Goal: Information Seeking & Learning: Check status

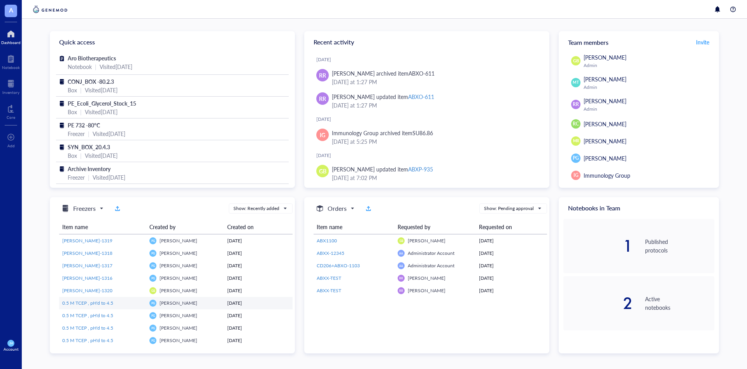
click at [104, 259] on span "0.5 M TCEP , pH'd to 4.5" at bounding box center [87, 302] width 51 height 7
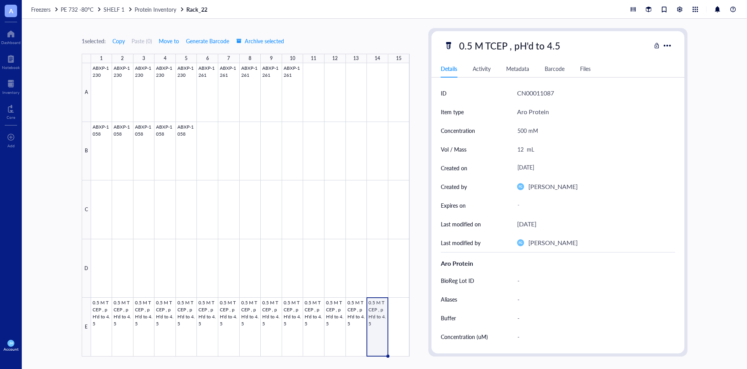
click at [9, 12] on span "A" at bounding box center [11, 11] width 4 height 10
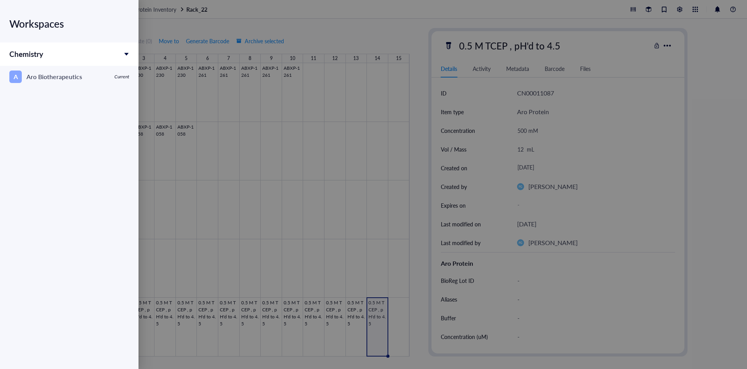
click at [328, 30] on div at bounding box center [373, 184] width 747 height 369
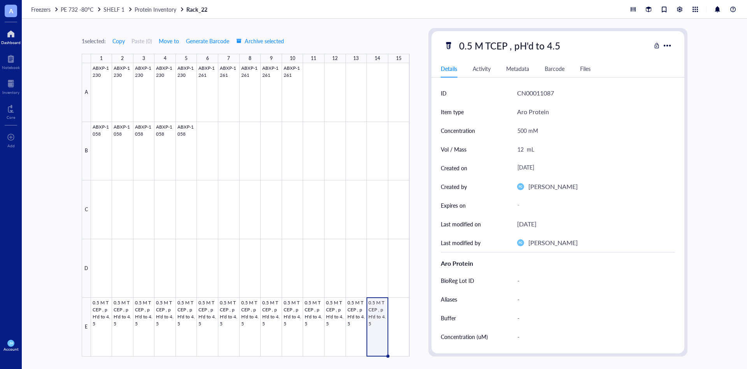
click at [14, 40] on div "Dashboard" at bounding box center [10, 42] width 19 height 5
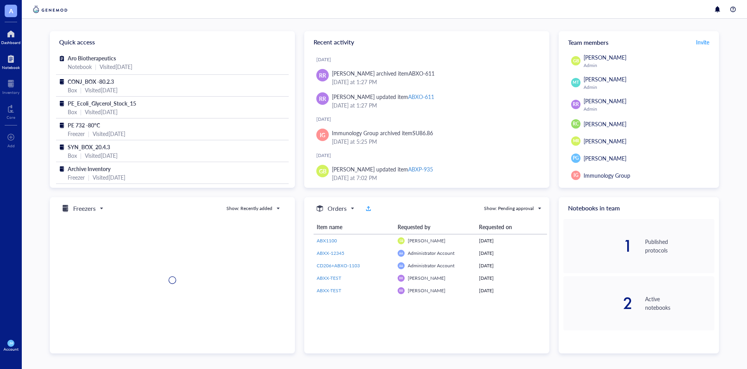
click at [7, 56] on div at bounding box center [11, 59] width 18 height 12
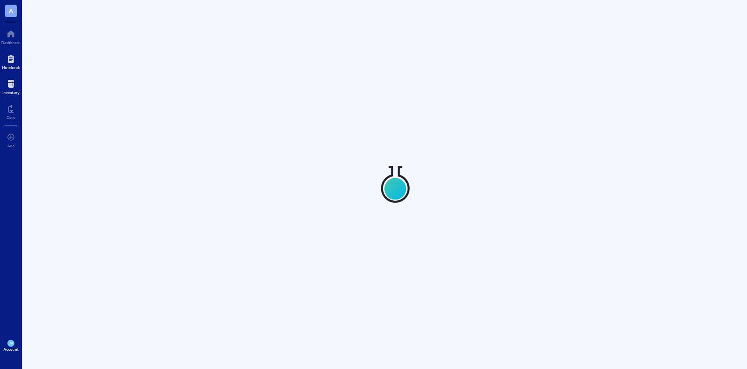
click at [9, 93] on div "Inventory" at bounding box center [10, 92] width 17 height 5
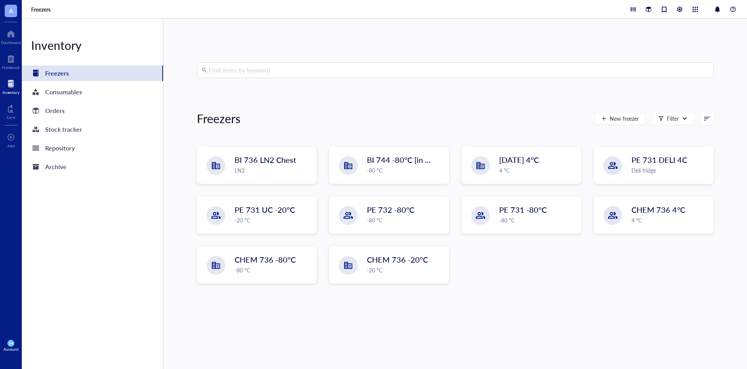
click at [288, 70] on input "search" at bounding box center [459, 70] width 501 height 15
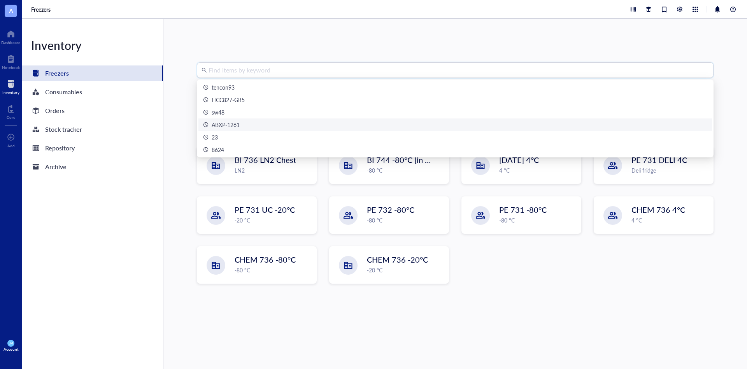
click at [253, 121] on div "ABXP-1261" at bounding box center [455, 124] width 504 height 9
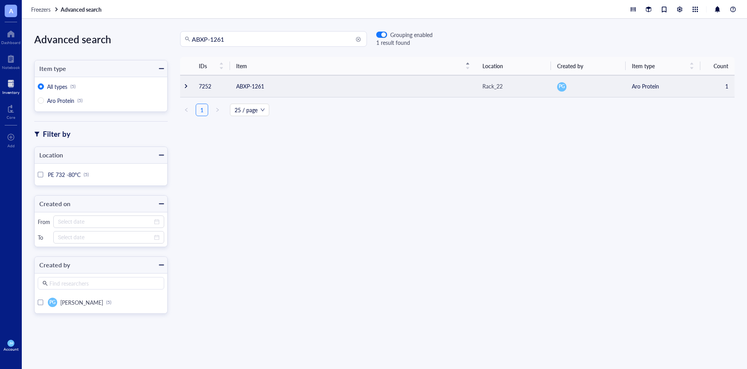
click at [315, 86] on td "ABXP-1261" at bounding box center [353, 86] width 246 height 22
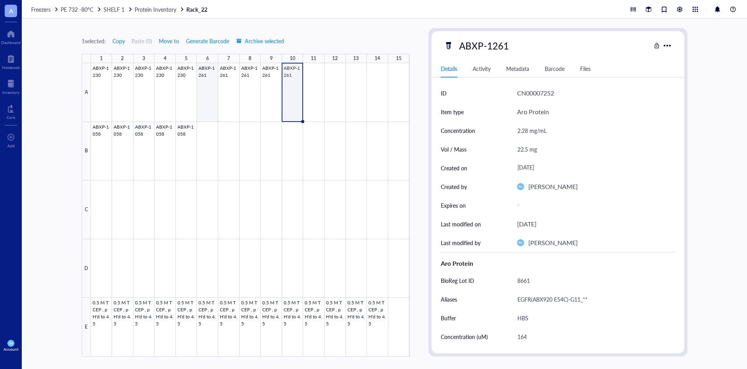
click at [213, 94] on div at bounding box center [250, 209] width 319 height 293
click at [228, 94] on div at bounding box center [250, 209] width 319 height 293
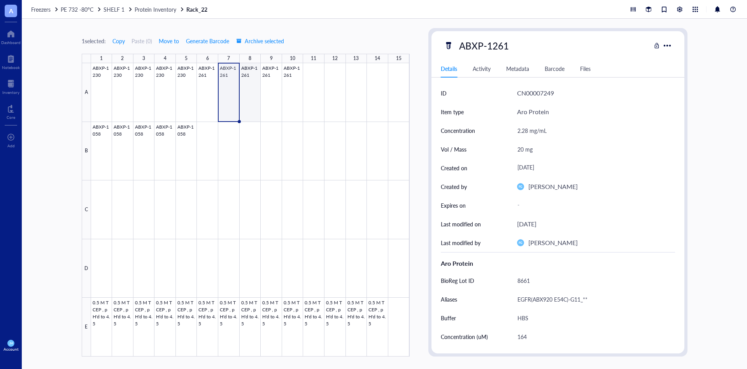
click at [243, 95] on div at bounding box center [250, 209] width 319 height 293
click at [275, 95] on div at bounding box center [250, 209] width 319 height 293
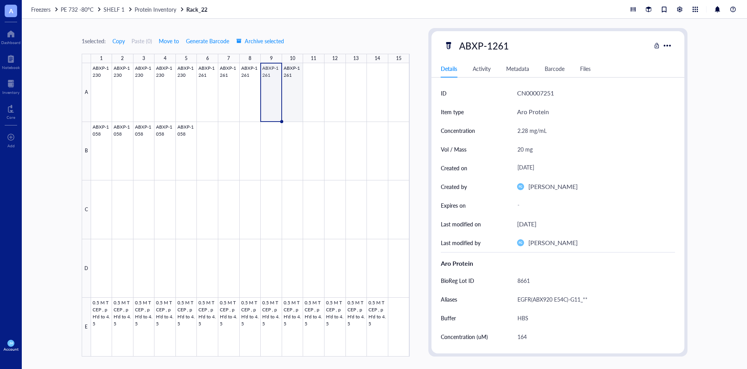
click at [288, 95] on div at bounding box center [250, 209] width 319 height 293
click at [202, 95] on div at bounding box center [250, 209] width 319 height 293
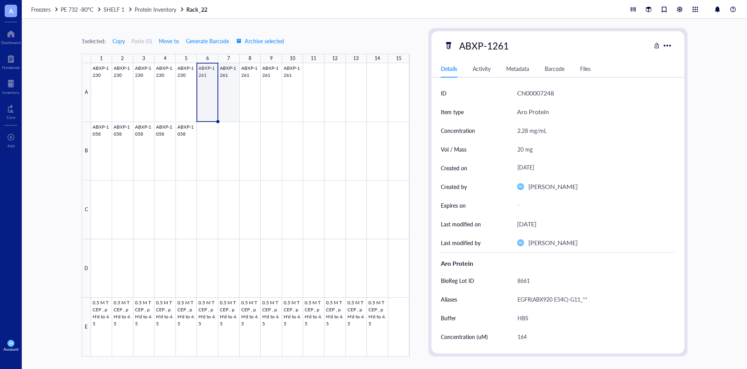
click at [219, 95] on div at bounding box center [250, 209] width 319 height 293
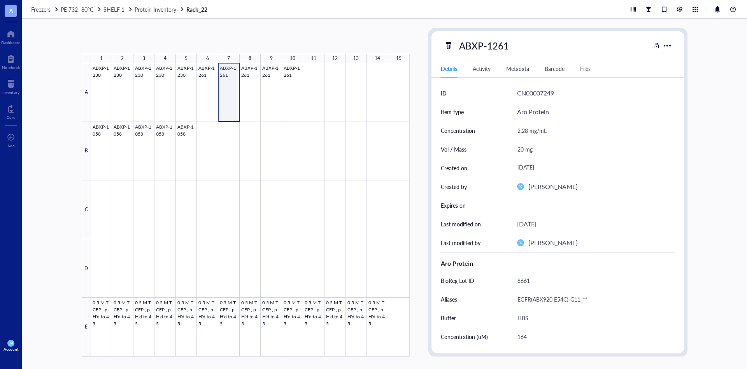
click at [237, 94] on div at bounding box center [250, 209] width 319 height 293
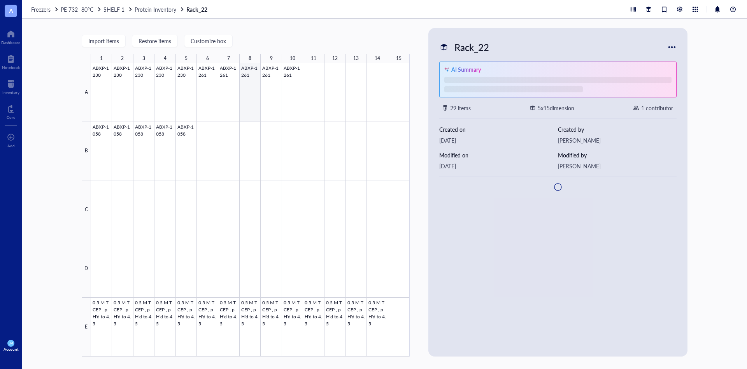
click at [251, 92] on div at bounding box center [250, 209] width 319 height 293
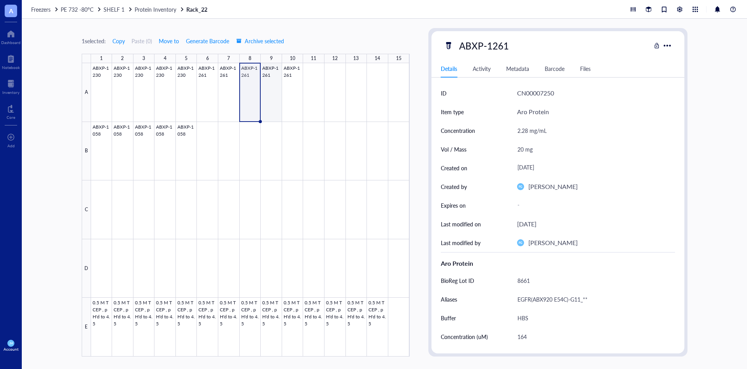
click at [275, 92] on div at bounding box center [250, 209] width 319 height 293
click at [290, 93] on div at bounding box center [250, 209] width 319 height 293
